Goal: Obtain resource: Download file/media

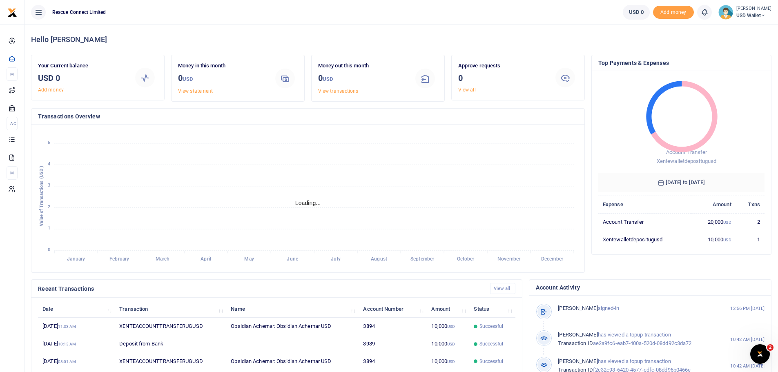
scroll to position [7, 7]
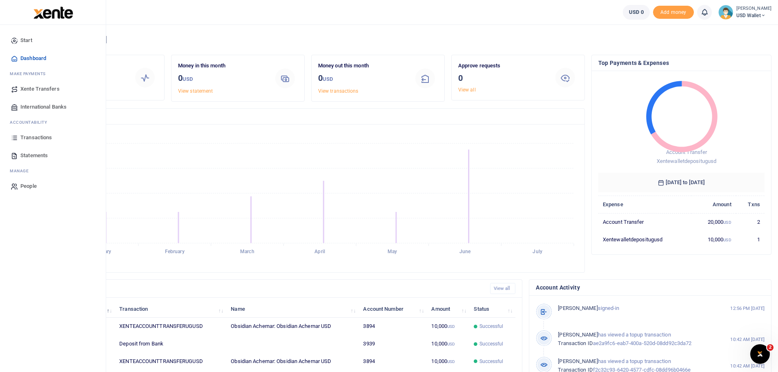
click at [39, 158] on span "Statements" at bounding box center [33, 155] width 27 height 8
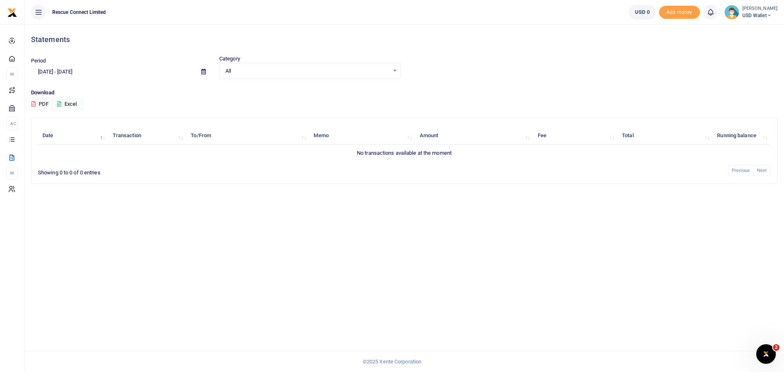
click at [205, 70] on icon at bounding box center [203, 71] width 4 height 5
click at [67, 174] on li "Custom Range" at bounding box center [59, 177] width 57 height 13
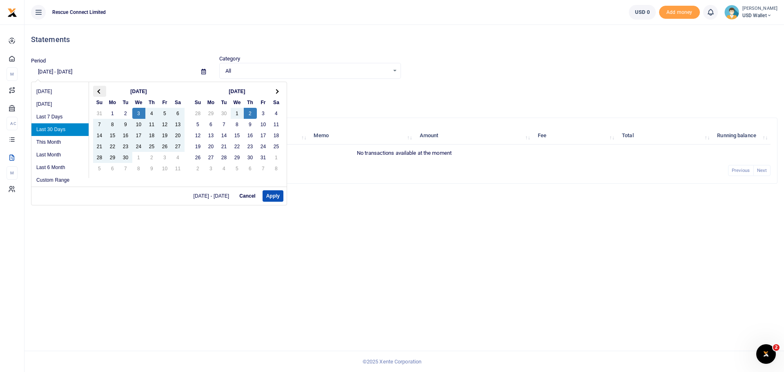
click at [97, 92] on th at bounding box center [99, 91] width 13 height 11
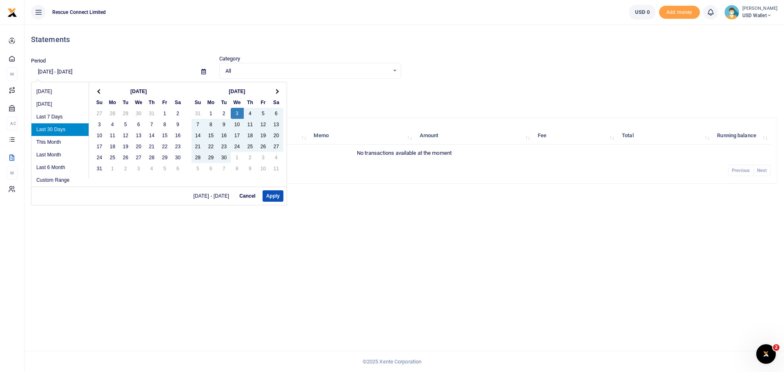
click at [97, 92] on th at bounding box center [99, 91] width 13 height 11
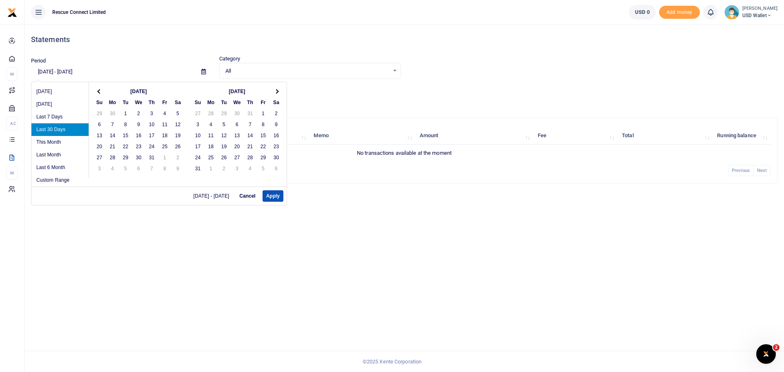
click at [97, 92] on th at bounding box center [99, 91] width 13 height 11
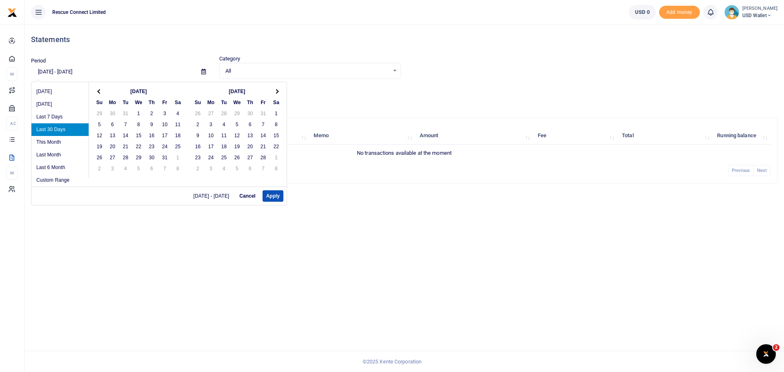
click at [97, 92] on th at bounding box center [99, 91] width 13 height 11
click at [272, 93] on th at bounding box center [276, 91] width 13 height 11
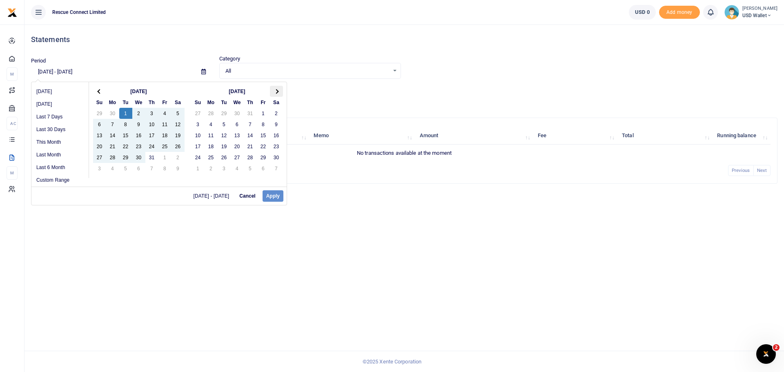
click at [277, 93] on span at bounding box center [276, 91] width 4 height 4
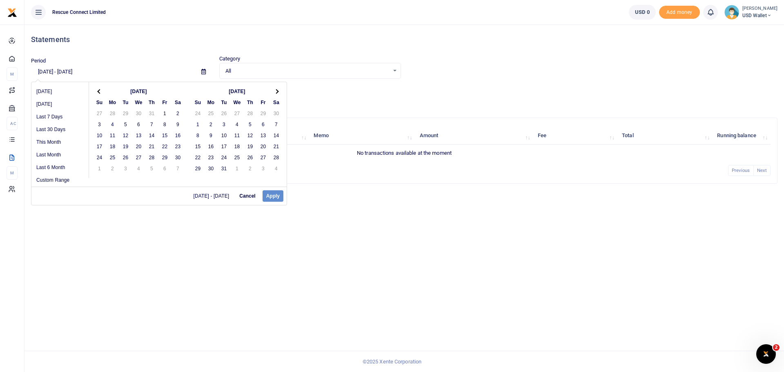
click at [277, 93] on span at bounding box center [276, 91] width 4 height 4
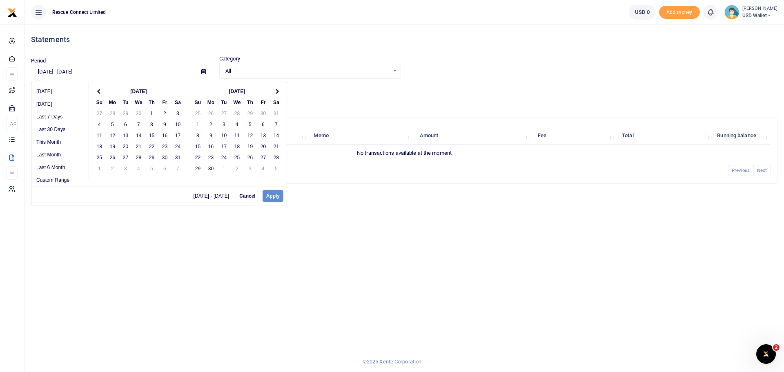
click at [277, 93] on span at bounding box center [276, 91] width 4 height 4
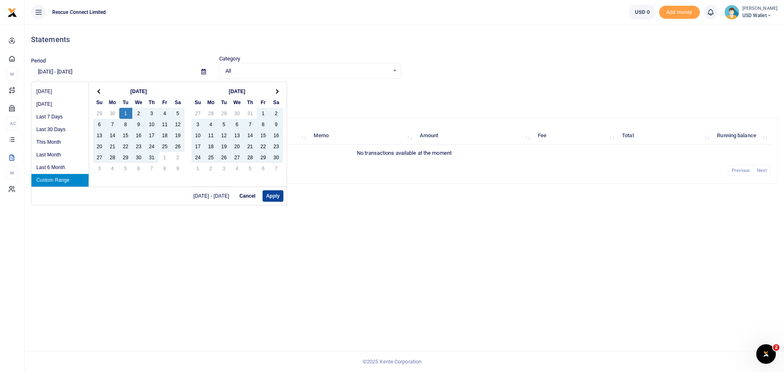
click at [275, 194] on button "Apply" at bounding box center [273, 195] width 21 height 11
type input "[DATE] - [DATE]"
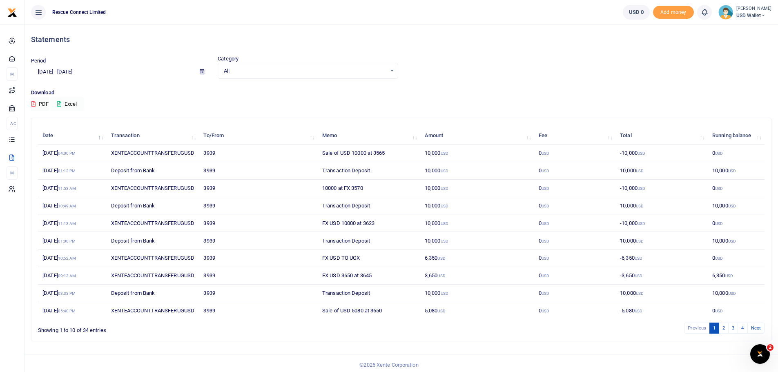
click at [77, 107] on button "Excel" at bounding box center [66, 104] width 33 height 14
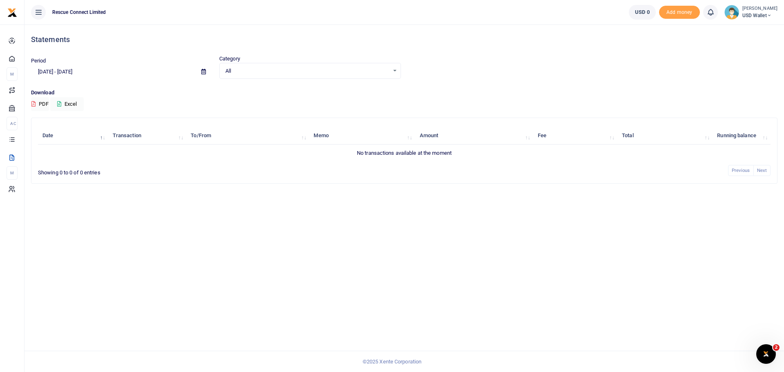
click at [757, 7] on small "[PERSON_NAME]" at bounding box center [759, 8] width 35 height 7
click at [752, 29] on link "Switch accounts" at bounding box center [740, 29] width 65 height 11
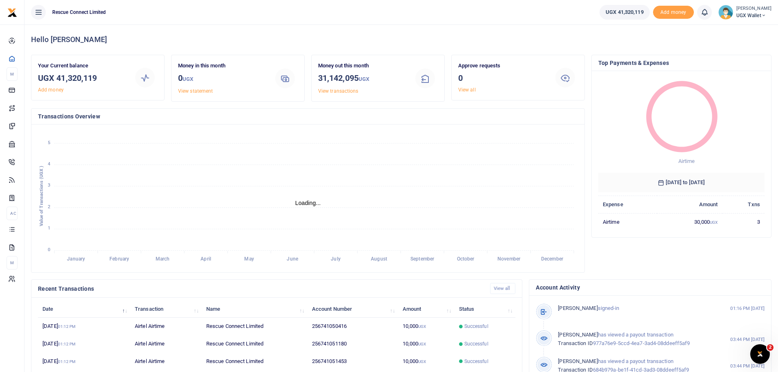
scroll to position [7, 7]
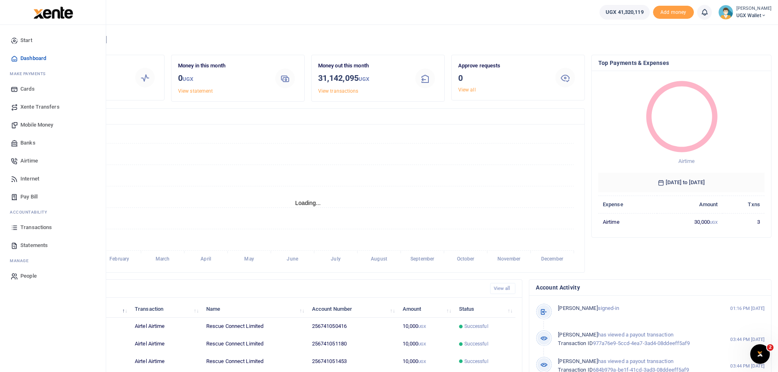
click at [27, 245] on span "Statements" at bounding box center [33, 245] width 27 height 8
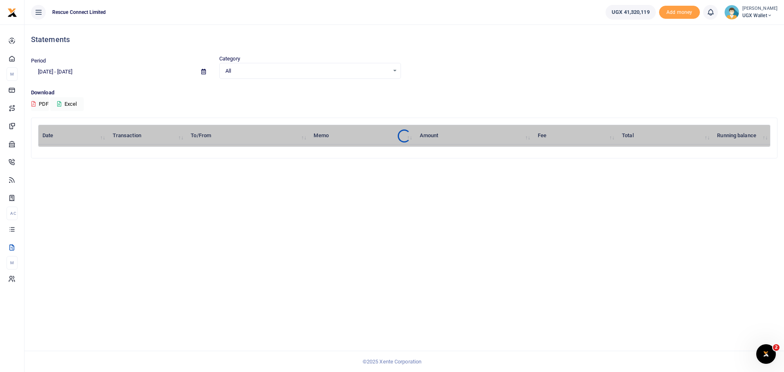
click at [202, 70] on icon at bounding box center [203, 71] width 4 height 5
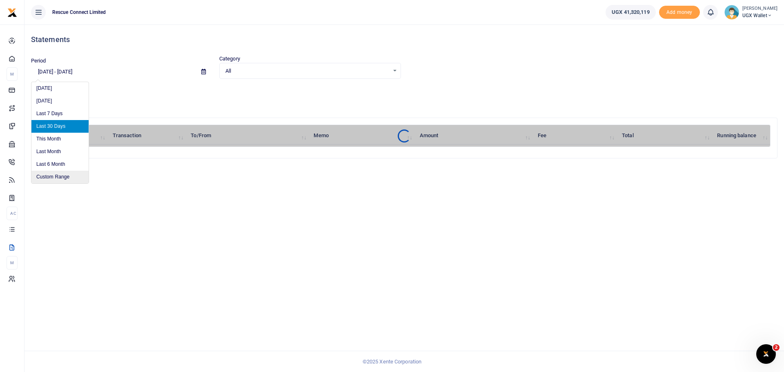
click at [70, 174] on li "Custom Range" at bounding box center [59, 177] width 57 height 13
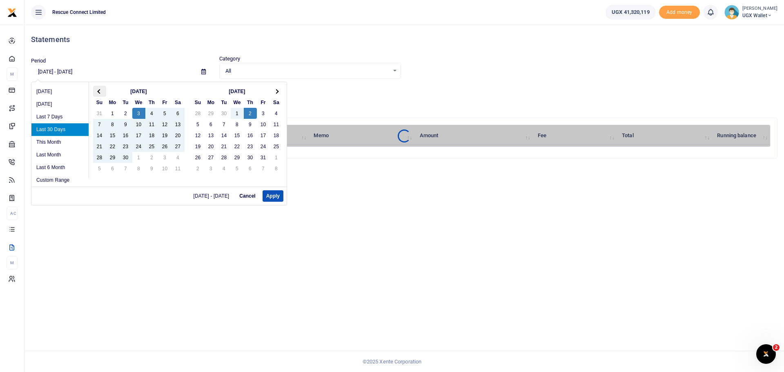
click at [102, 87] on th at bounding box center [99, 91] width 13 height 11
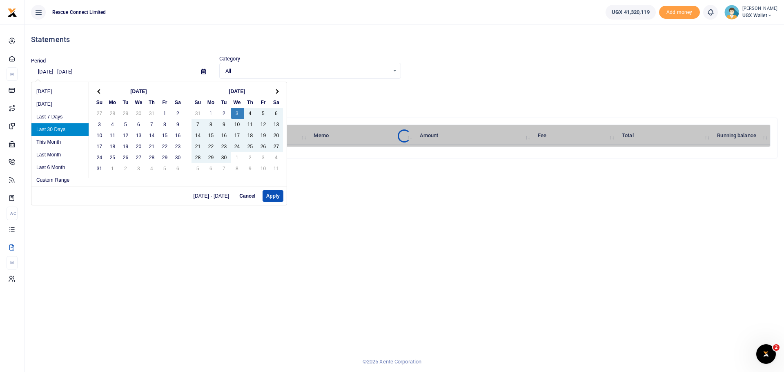
click at [102, 87] on th at bounding box center [99, 91] width 13 height 11
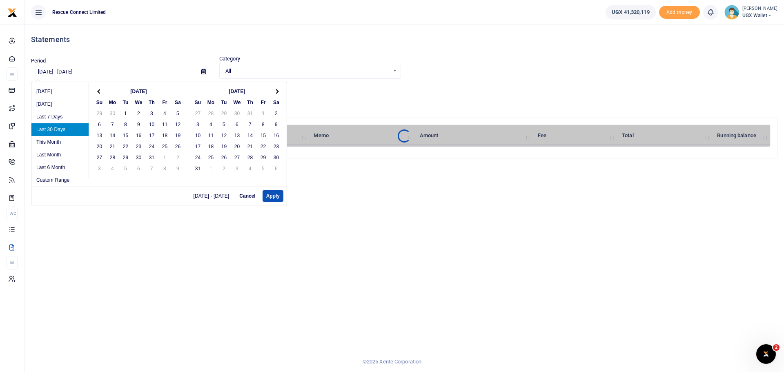
click at [102, 87] on th at bounding box center [99, 91] width 13 height 11
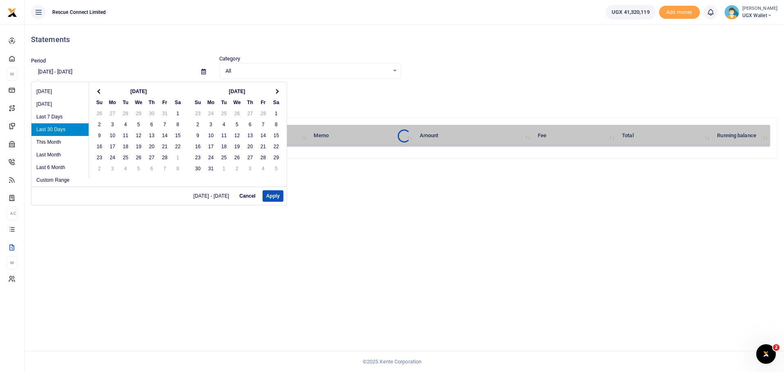
click at [102, 87] on th at bounding box center [99, 91] width 13 height 11
click at [276, 91] on span at bounding box center [276, 91] width 4 height 4
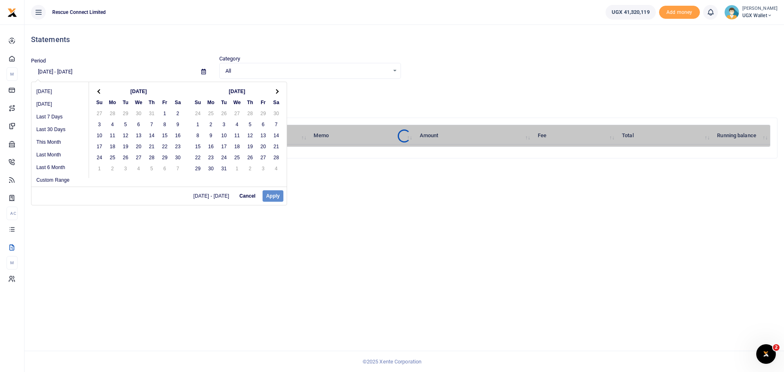
click at [276, 91] on span at bounding box center [276, 91] width 4 height 4
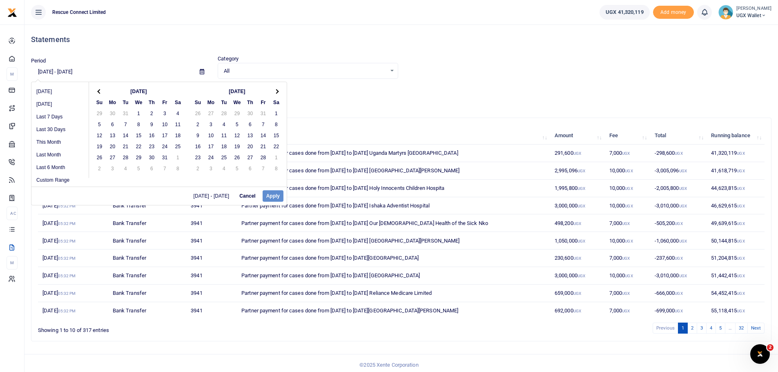
click at [276, 91] on span at bounding box center [276, 91] width 4 height 4
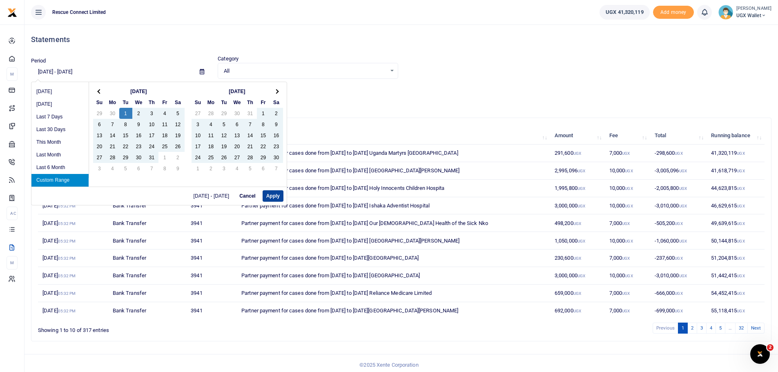
click at [277, 192] on button "Apply" at bounding box center [273, 195] width 21 height 11
type input "10/01/2024 - 06/30/2025"
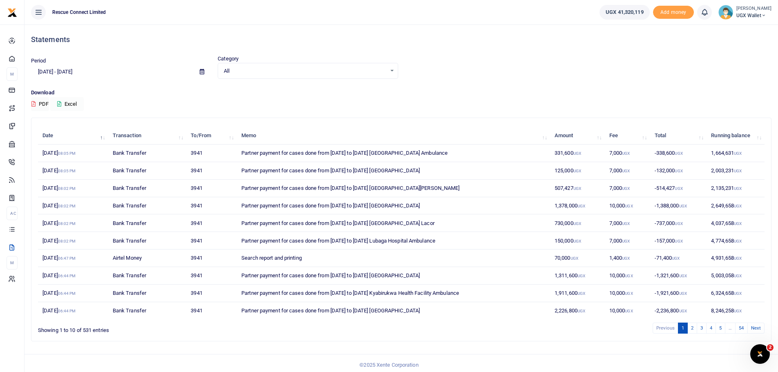
click at [78, 103] on button "Excel" at bounding box center [66, 104] width 33 height 14
